Goal: Task Accomplishment & Management: Complete application form

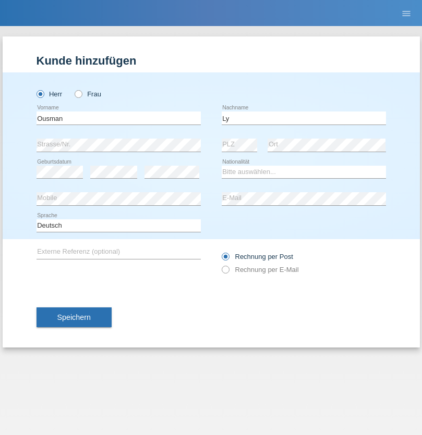
type input "Ly"
select select "GN"
select select "C"
select select "06"
select select "08"
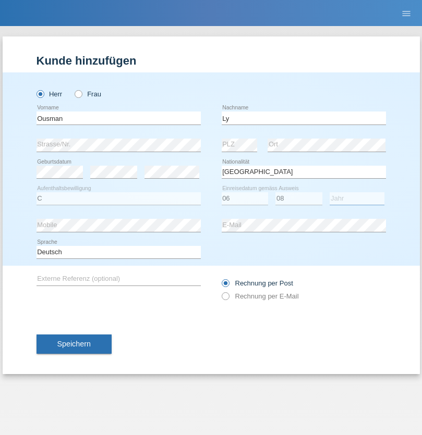
select select "2019"
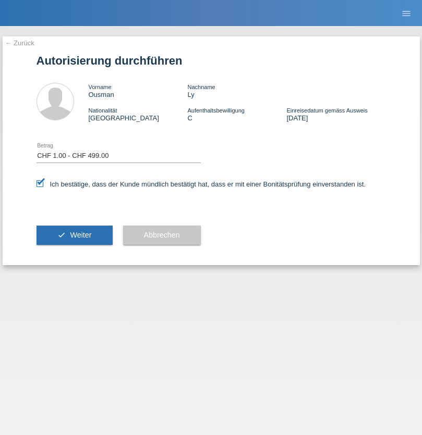
select select "1"
click at [74, 235] on span "Weiter" at bounding box center [80, 235] width 21 height 8
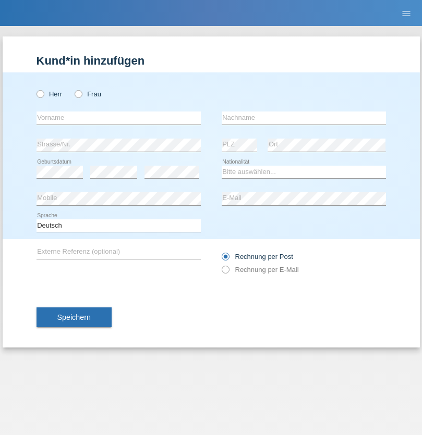
radio input "true"
click at [118, 118] on input "text" at bounding box center [118, 118] width 164 height 13
type input "Ali"
click at [303, 118] on input "text" at bounding box center [304, 118] width 164 height 13
type input "Esen"
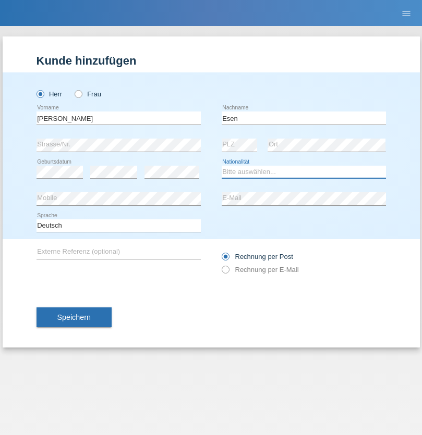
select select "TR"
select select "C"
select select "26"
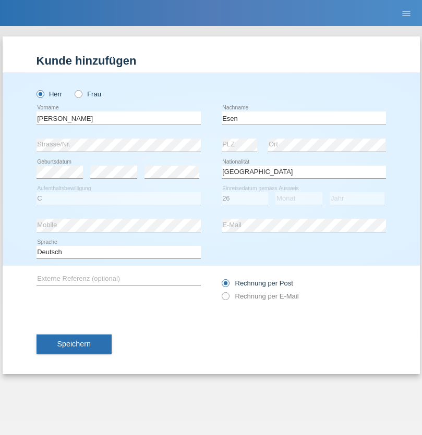
select select "02"
select select "1994"
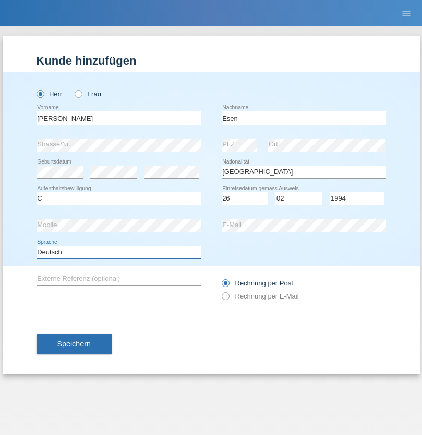
select select "en"
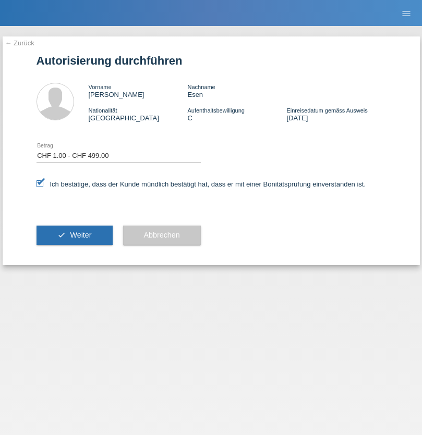
select select "1"
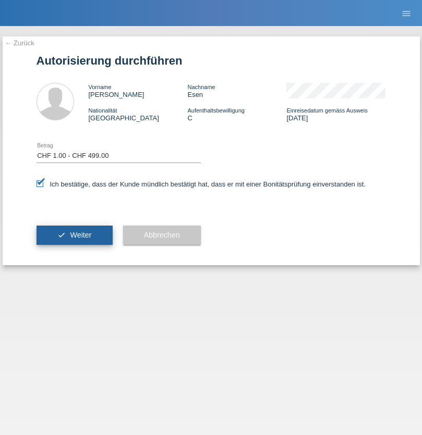
click at [74, 235] on span "Weiter" at bounding box center [80, 235] width 21 height 8
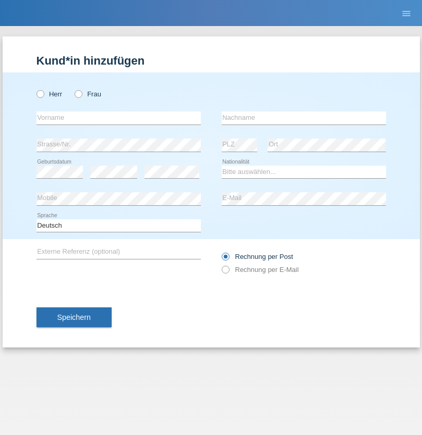
radio input "true"
click at [118, 118] on input "text" at bounding box center [118, 118] width 164 height 13
type input "kelmendi"
click at [303, 118] on input "text" at bounding box center [304, 118] width 164 height 13
type input "Edona"
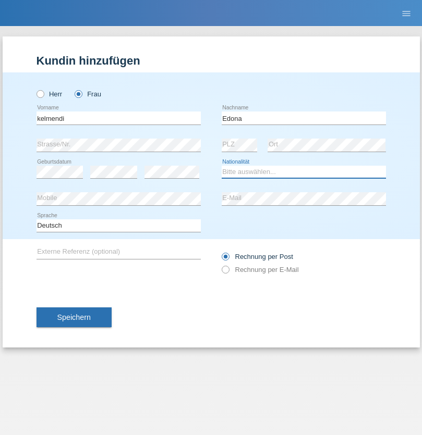
select select "XK"
select select "C"
select select "23"
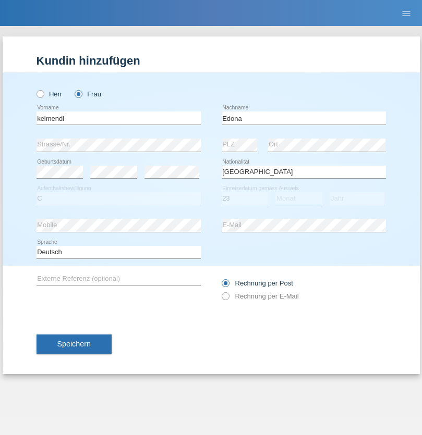
select select "09"
select select "2021"
